Goal: Navigation & Orientation: Go to known website

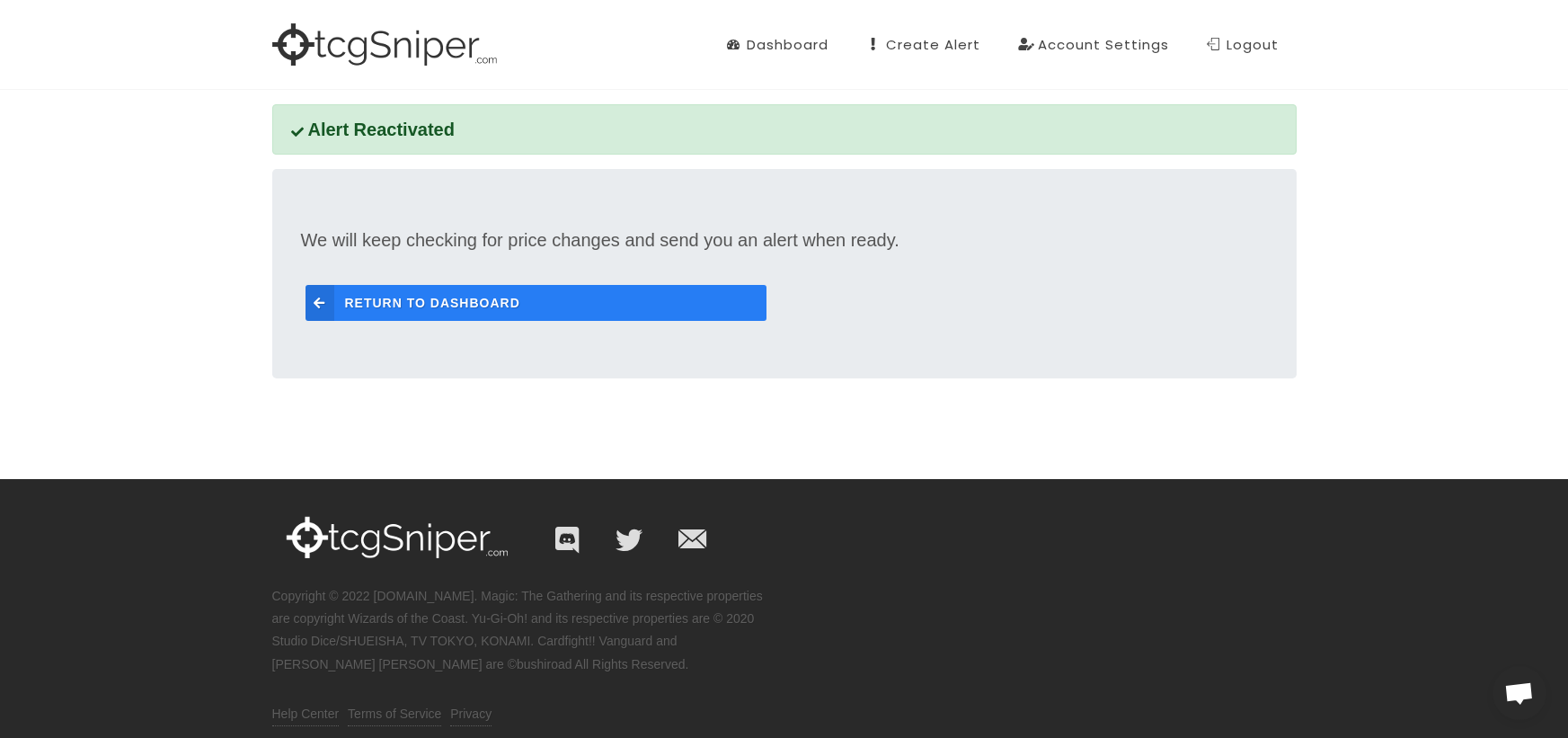
click at [450, 296] on span "Return to Dashboard" at bounding box center [432, 303] width 175 height 36
click at [411, 312] on span "Return to Dashboard" at bounding box center [432, 303] width 175 height 36
click at [468, 293] on span "Return to Dashboard" at bounding box center [432, 303] width 175 height 36
